Goal: Information Seeking & Learning: Learn about a topic

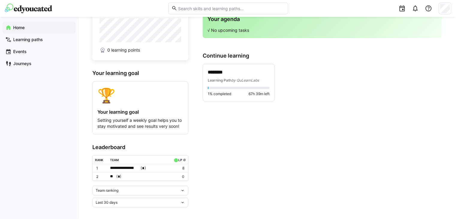
scroll to position [23, 0]
click at [174, 189] on div "Team ranking" at bounding box center [138, 189] width 85 height 4
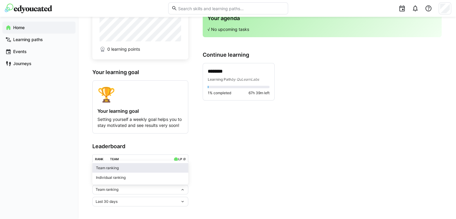
click at [154, 169] on div "Team ranking" at bounding box center [140, 168] width 89 height 5
click at [154, 169] on div "**********" at bounding box center [139, 167] width 58 height 6
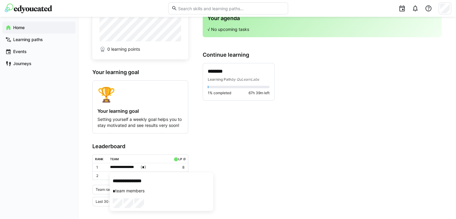
click at [203, 163] on div at bounding box center [228, 109] width 456 height 219
click at [166, 191] on div "Team ranking" at bounding box center [138, 189] width 85 height 4
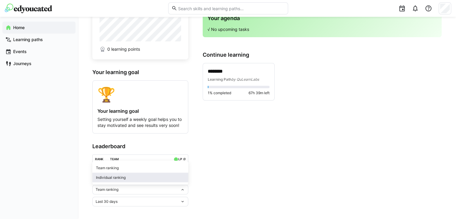
click at [142, 176] on div "Individual ranking" at bounding box center [140, 177] width 89 height 5
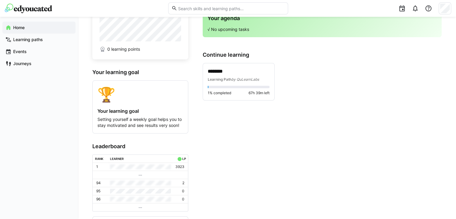
click at [203, 186] on app-home-right "Your agenda √ No upcoming tasks Continue learning ******** Learning Path by QuL…" at bounding box center [322, 124] width 239 height 228
click at [0, 0] on app-navigation-label "Learning paths" at bounding box center [0, 0] width 0 height 0
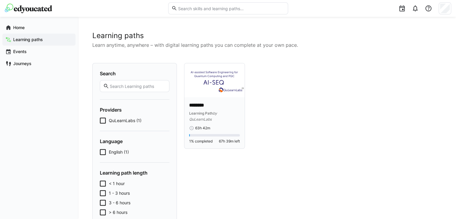
click at [204, 110] on div "Learning Path by QuLearnLabs" at bounding box center [214, 116] width 51 height 12
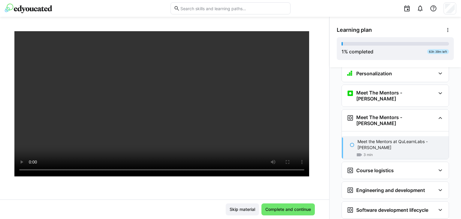
scroll to position [54, 0]
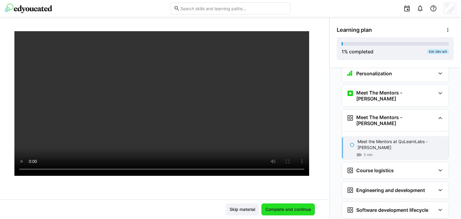
click at [301, 211] on span "Complete and continue" at bounding box center [287, 209] width 47 height 6
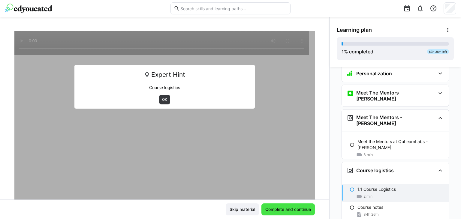
scroll to position [40, 0]
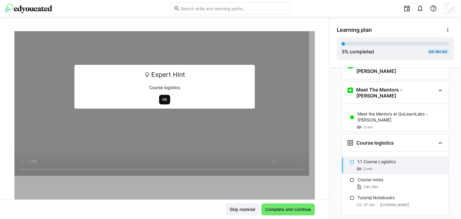
click at [162, 103] on span "OK" at bounding box center [164, 100] width 11 height 10
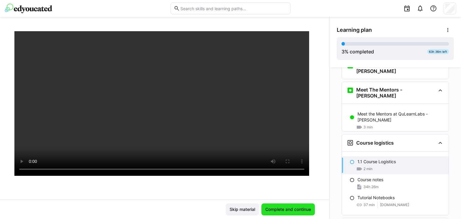
click at [286, 208] on span "Complete and continue" at bounding box center [287, 209] width 47 height 6
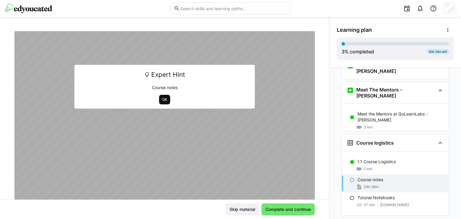
click at [161, 97] on span "OK" at bounding box center [164, 99] width 6 height 5
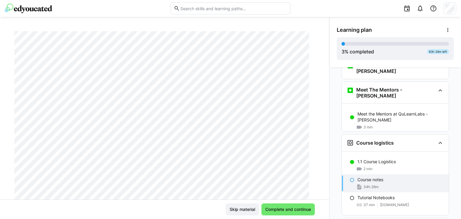
click at [361, 177] on p "Course notes" at bounding box center [370, 180] width 26 height 6
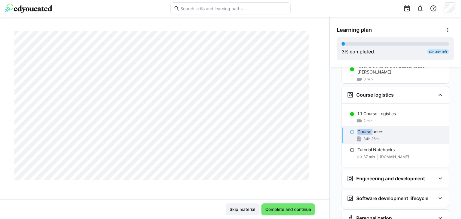
scroll to position [19447, 0]
click at [271, 205] on span "Complete and continue" at bounding box center [287, 209] width 53 height 12
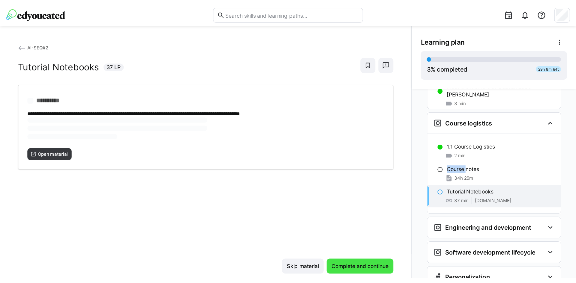
scroll to position [0, 0]
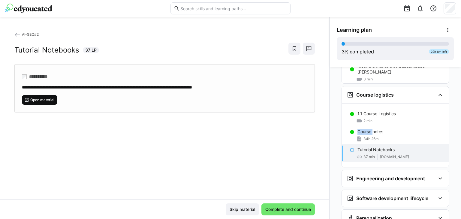
click at [41, 97] on span "Open material" at bounding box center [42, 99] width 25 height 5
click at [97, 79] on h3 "**********" at bounding box center [164, 77] width 285 height 6
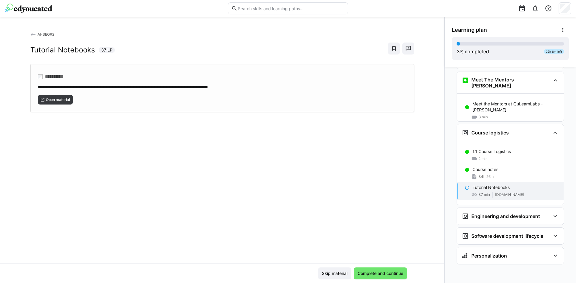
scroll to position [40, 0]
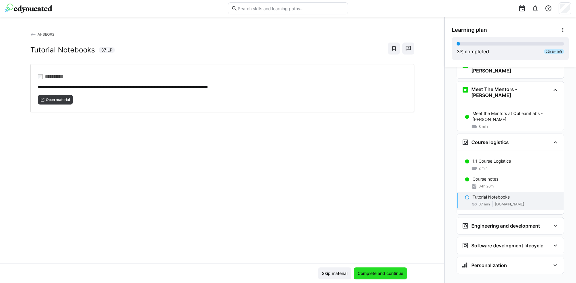
click at [364, 219] on span "Complete and continue" at bounding box center [380, 274] width 53 height 12
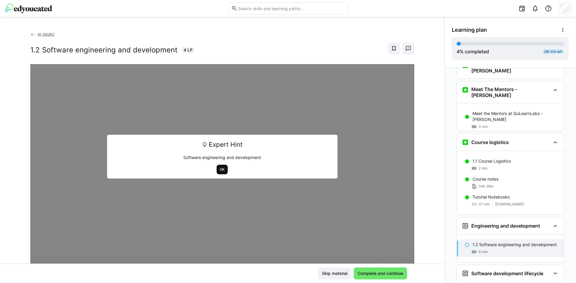
click at [219, 168] on span "OK" at bounding box center [222, 169] width 6 height 5
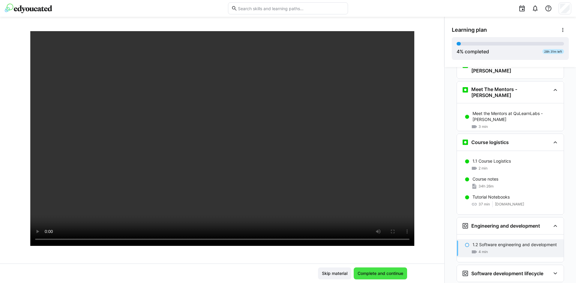
click at [380, 219] on span "Complete and continue" at bounding box center [380, 274] width 47 height 6
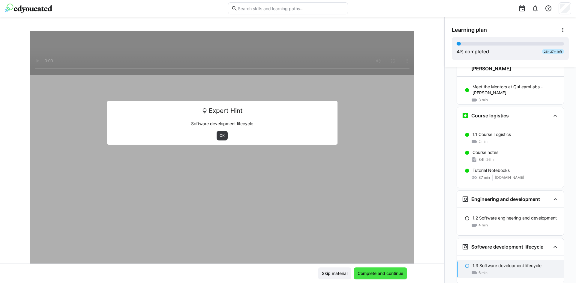
scroll to position [68, 0]
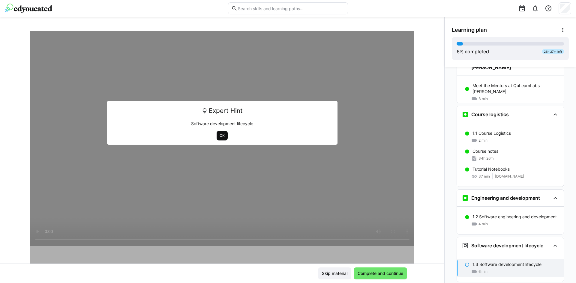
click at [217, 134] on span "OK" at bounding box center [222, 136] width 11 height 10
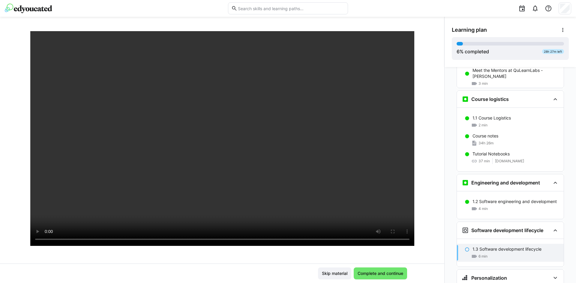
scroll to position [96, 0]
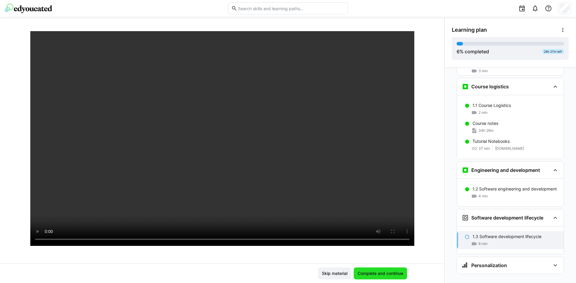
click at [377, 219] on span "Complete and continue" at bounding box center [380, 274] width 47 height 6
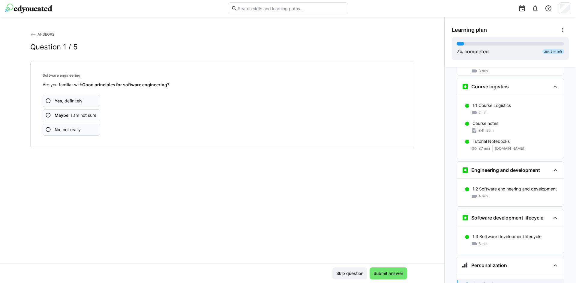
click at [49, 111] on app-assessment-question-radio "Maybe , I am not sure" at bounding box center [72, 115] width 58 height 12
click at [47, 130] on eds-icon at bounding box center [48, 130] width 6 height 6
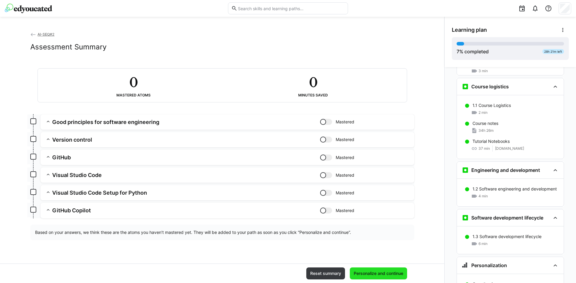
click at [370, 219] on span "Personalize and continue" at bounding box center [378, 274] width 51 height 6
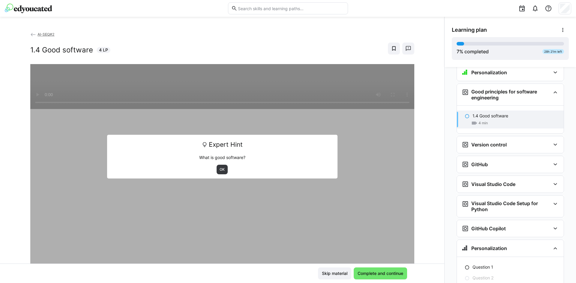
scroll to position [296, 0]
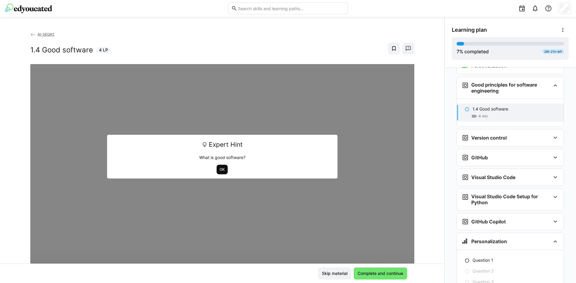
click at [220, 170] on span "OK" at bounding box center [222, 169] width 6 height 5
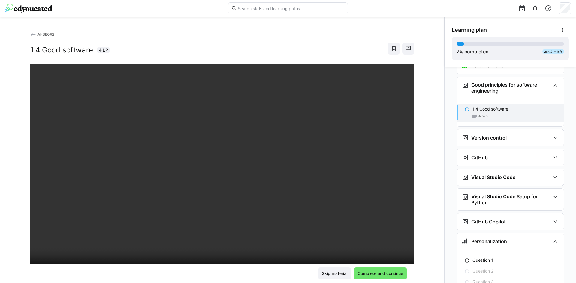
scroll to position [103, 0]
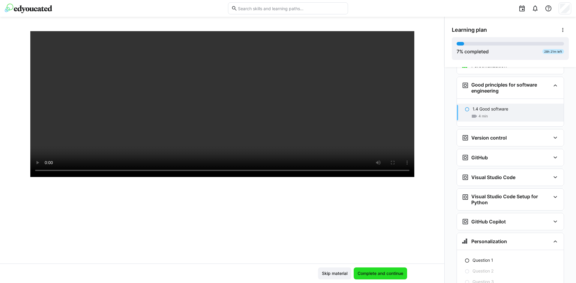
click at [388, 219] on span "Complete and continue" at bounding box center [380, 274] width 47 height 6
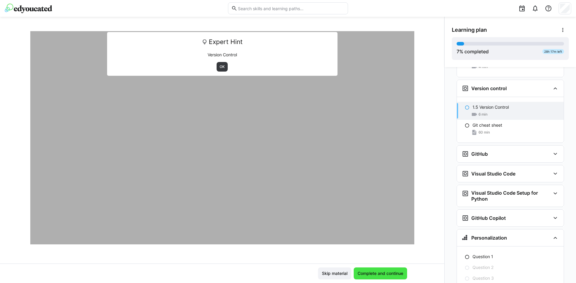
scroll to position [346, 0]
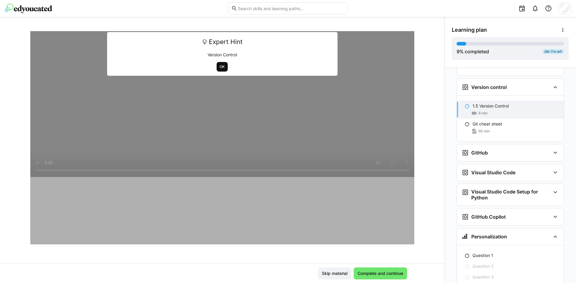
click at [219, 67] on span "OK" at bounding box center [222, 66] width 6 height 5
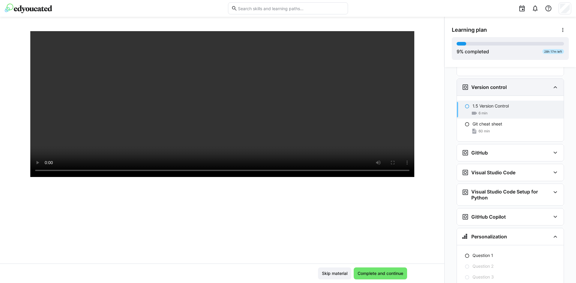
click at [456, 84] on h3 "Version control" at bounding box center [488, 87] width 35 height 6
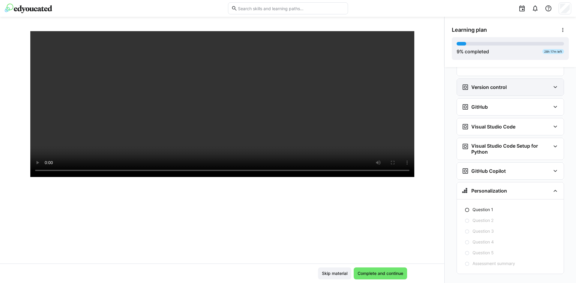
click at [456, 84] on h3 "Version control" at bounding box center [488, 87] width 35 height 6
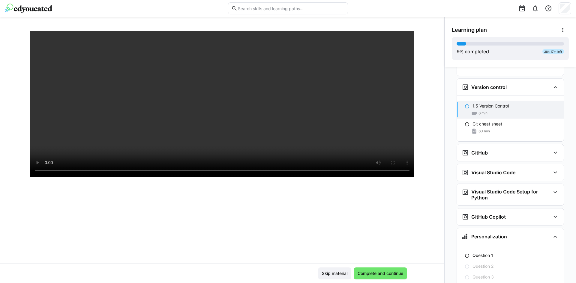
click at [456, 110] on div "6 min" at bounding box center [479, 113] width 16 height 6
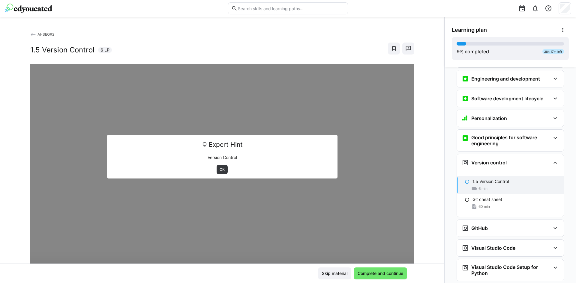
scroll to position [96, 0]
click at [219, 171] on span "OK" at bounding box center [222, 169] width 6 height 5
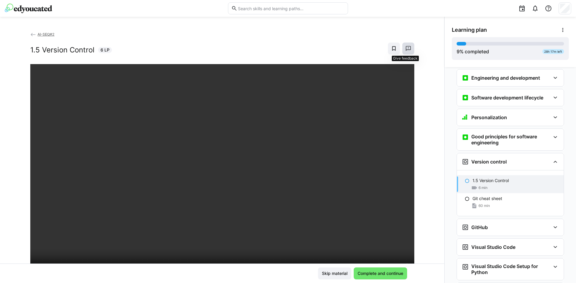
click at [405, 50] on eds-icon at bounding box center [408, 49] width 6 height 6
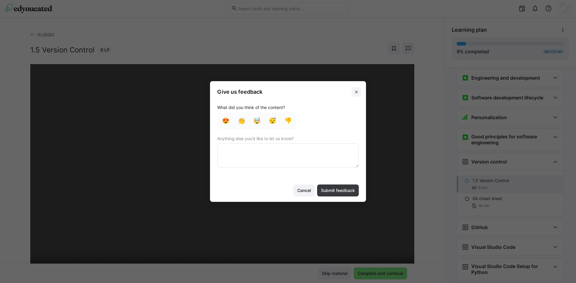
click at [359, 92] on span at bounding box center [357, 92] width 10 height 10
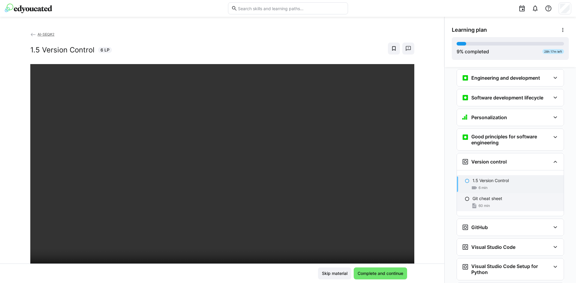
click at [484, 196] on p "Git cheat sheet" at bounding box center [487, 199] width 30 height 6
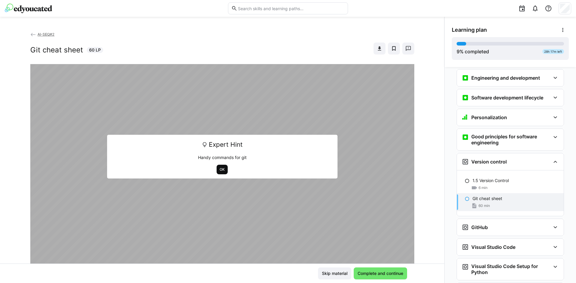
click at [221, 170] on span "OK" at bounding box center [222, 169] width 6 height 5
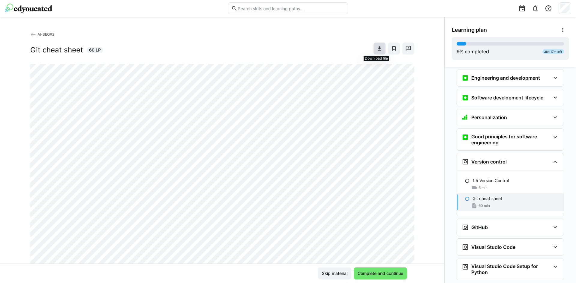
click at [378, 48] on eds-icon at bounding box center [379, 49] width 6 height 6
click at [472, 175] on div "1.5 Version Control 6 min" at bounding box center [510, 184] width 107 height 18
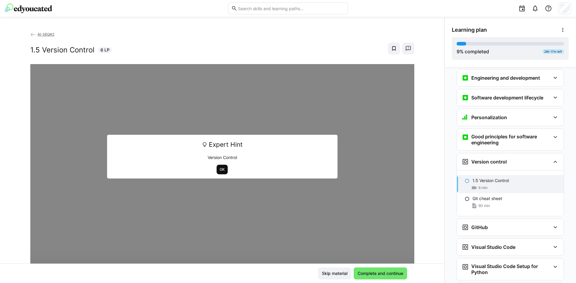
click at [223, 173] on span "OK" at bounding box center [222, 170] width 11 height 10
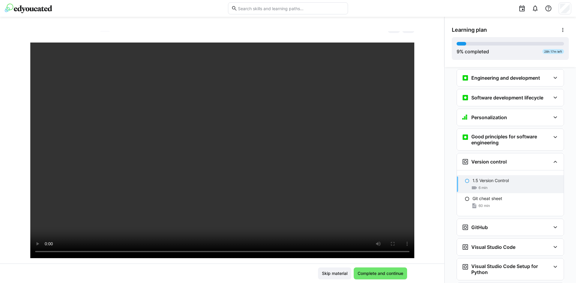
scroll to position [20, 0]
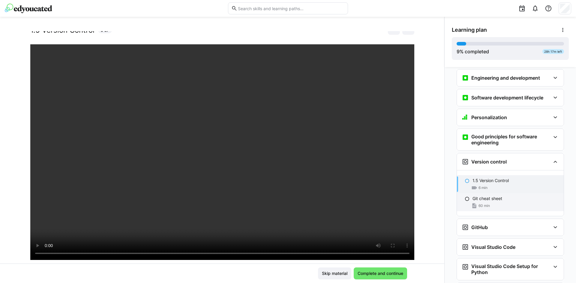
click at [494, 196] on p "Git cheat sheet" at bounding box center [487, 199] width 30 height 6
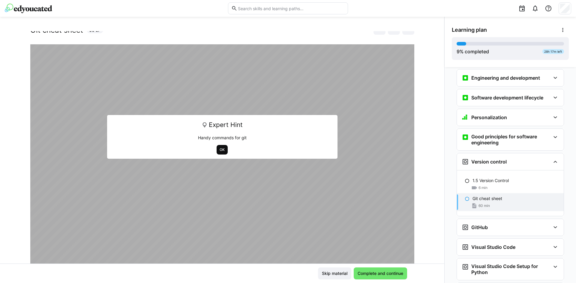
click at [217, 151] on span "OK" at bounding box center [222, 150] width 11 height 10
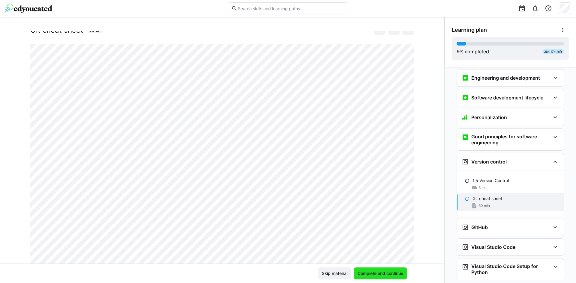
click at [378, 271] on span "Complete and continue" at bounding box center [380, 274] width 47 height 6
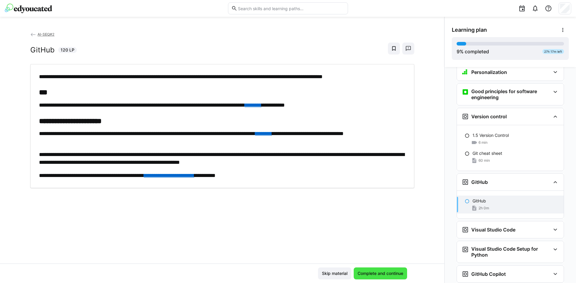
scroll to position [142, 0]
click at [262, 106] on link "********" at bounding box center [253, 105] width 17 height 5
click at [194, 176] on link "**********" at bounding box center [169, 175] width 50 height 5
click at [373, 276] on span "Complete and continue" at bounding box center [380, 274] width 47 height 6
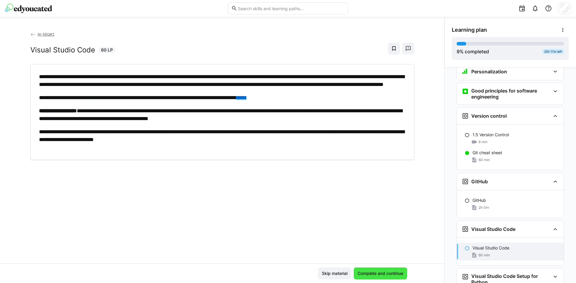
scroll to position [170, 0]
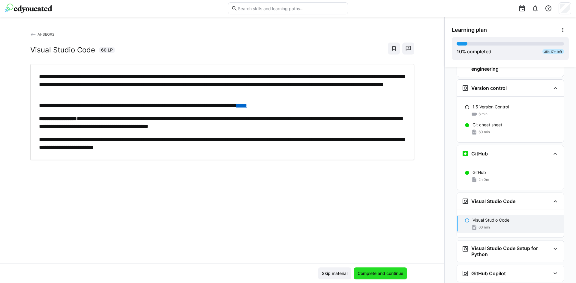
click at [382, 276] on span "Complete and continue" at bounding box center [380, 274] width 47 height 6
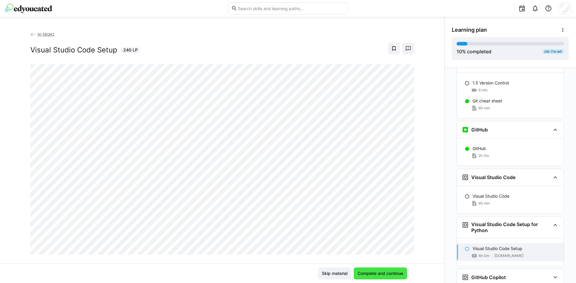
scroll to position [198, 0]
